Goal: Task Accomplishment & Management: Use online tool/utility

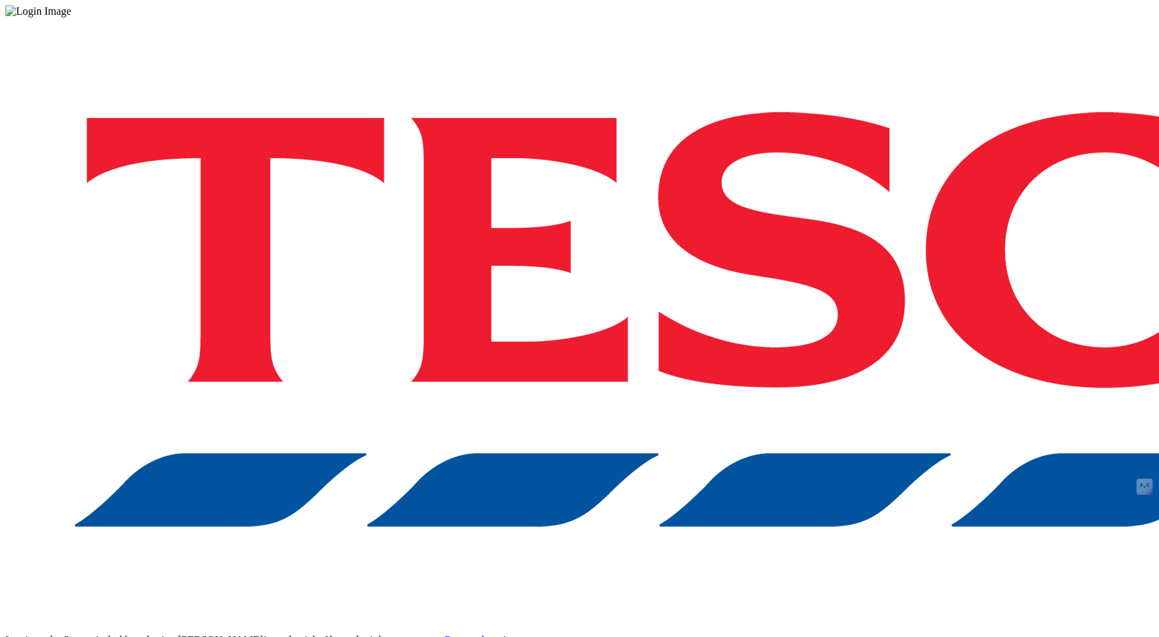
click at [855, 382] on div "Log in to the Spectra’s dashboard using [PERSON_NAME]’s credentials. If you don…" at bounding box center [579, 350] width 1148 height 667
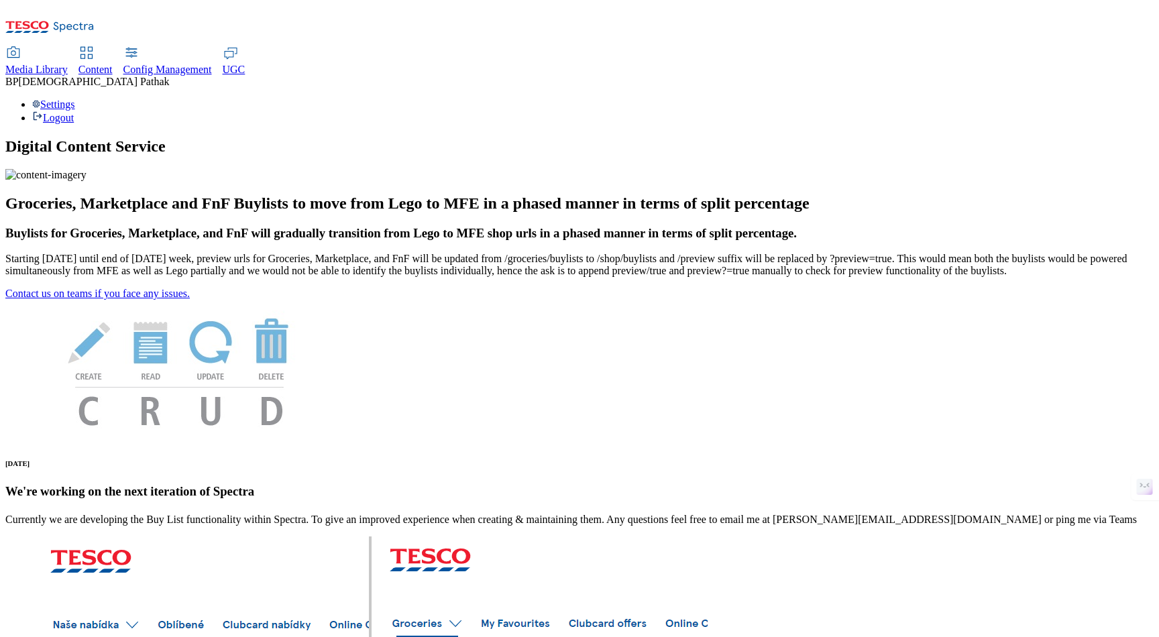
click at [113, 64] on span "Content" at bounding box center [95, 69] width 34 height 11
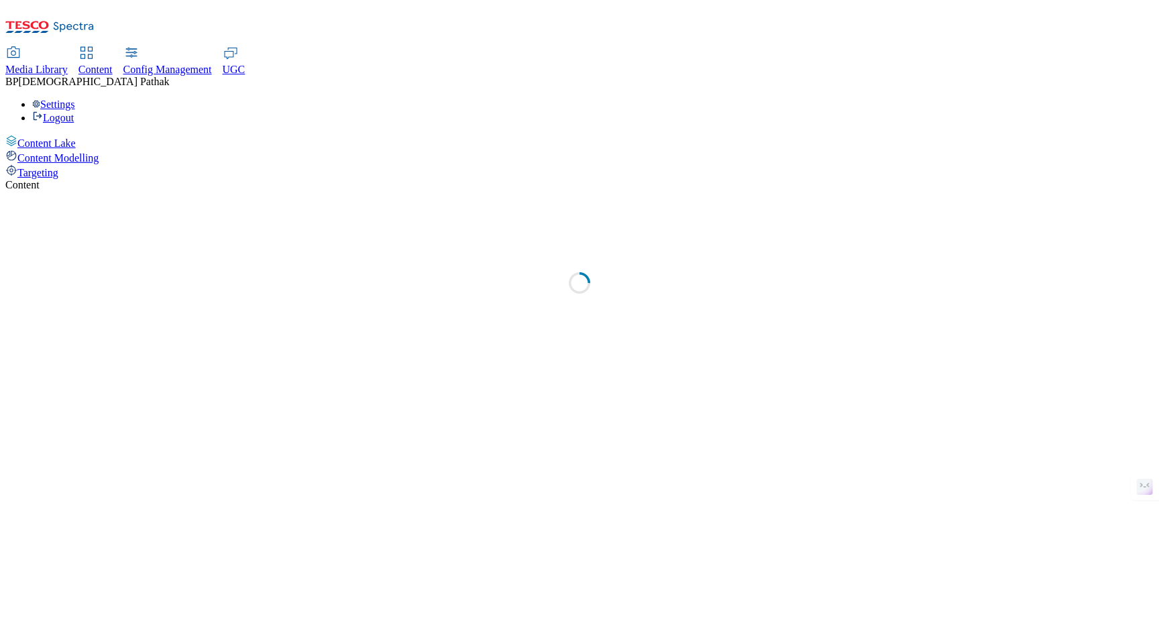
select select "group-comms"
click at [58, 167] on span "Targeting" at bounding box center [37, 172] width 41 height 11
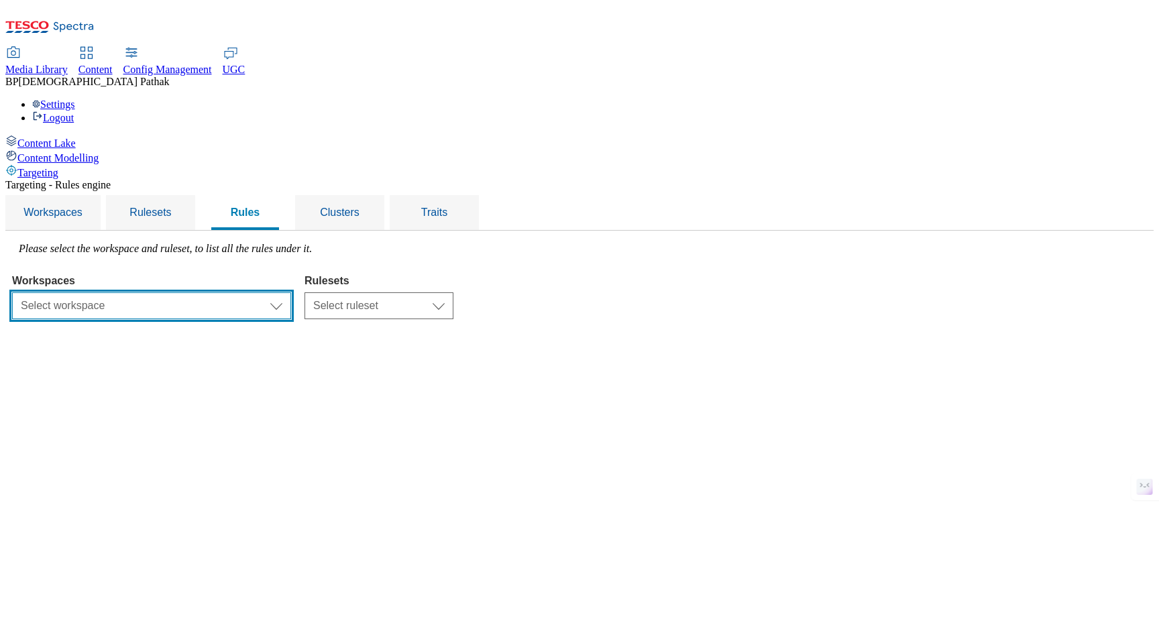
click at [291, 292] on select "Select workspace Test 20_sanity_august test 20th march Test_Sanity_28th_July Co…" at bounding box center [151, 305] width 279 height 27
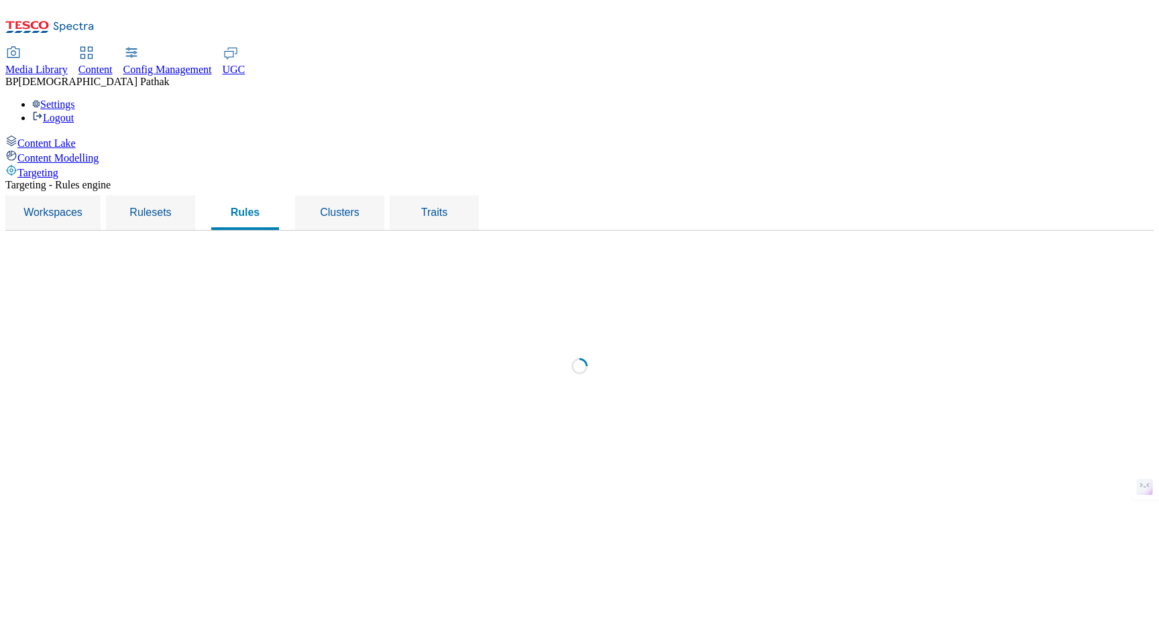
select select "f510054f-adaa-4692-b570-80fa3897127a"
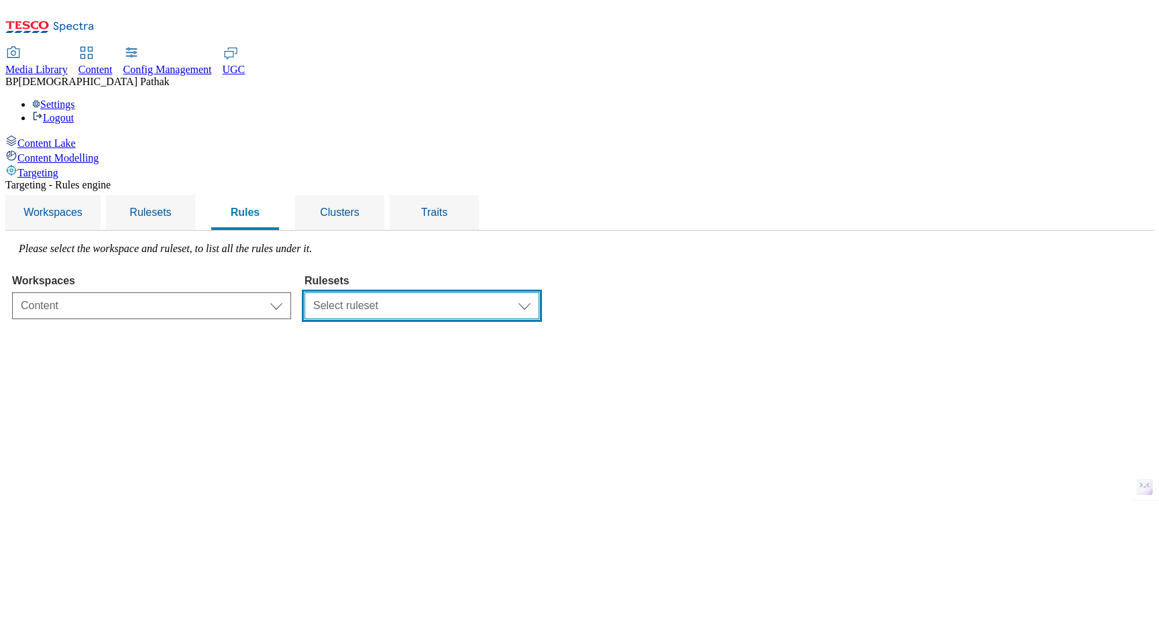
click at [529, 292] on select "Select ruleset CZ SK HU IE ROI TEST UK clubcard-roi clubcard-website customer-e…" at bounding box center [421, 305] width 235 height 27
select select "87837630-7157-4b0d-a987-68122c84fcaf"
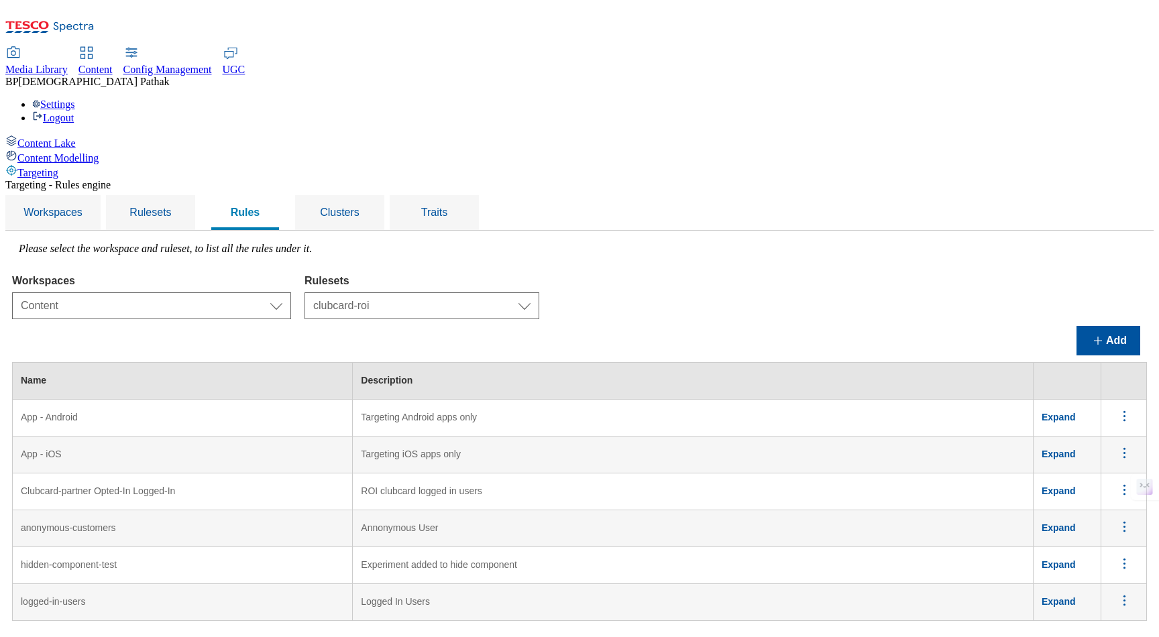
drag, startPoint x: 482, startPoint y: 504, endPoint x: 546, endPoint y: 504, distance: 63.7
click at [546, 584] on td "Logged In Users" at bounding box center [693, 602] width 681 height 37
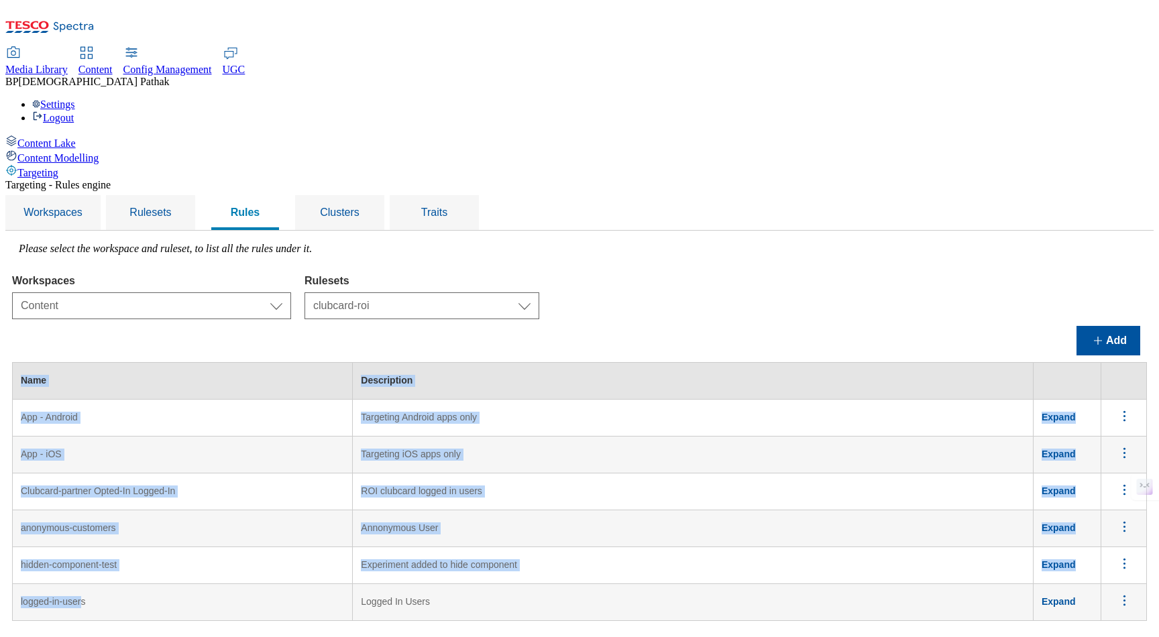
drag, startPoint x: 180, startPoint y: 500, endPoint x: 256, endPoint y: 500, distance: 75.8
click at [256, 500] on div "Targeting - Rules engine Workspaces Rulesets Rules Clusters Traits Please selec…" at bounding box center [579, 400] width 1148 height 442
click at [256, 584] on td "logged-in-users" at bounding box center [183, 602] width 340 height 37
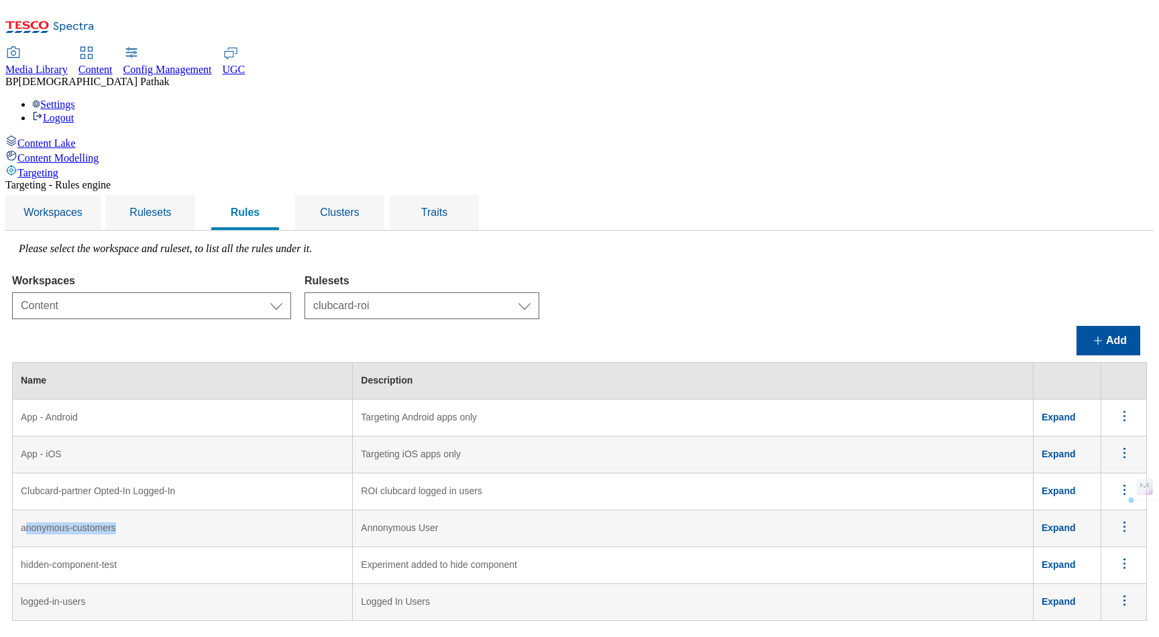
drag, startPoint x: 194, startPoint y: 423, endPoint x: 294, endPoint y: 422, distance: 99.9
click at [294, 510] on td "anonymous-customers" at bounding box center [183, 528] width 340 height 37
click at [650, 437] on td "Targeting iOS apps only" at bounding box center [693, 455] width 681 height 37
